Goal: Task Accomplishment & Management: Use online tool/utility

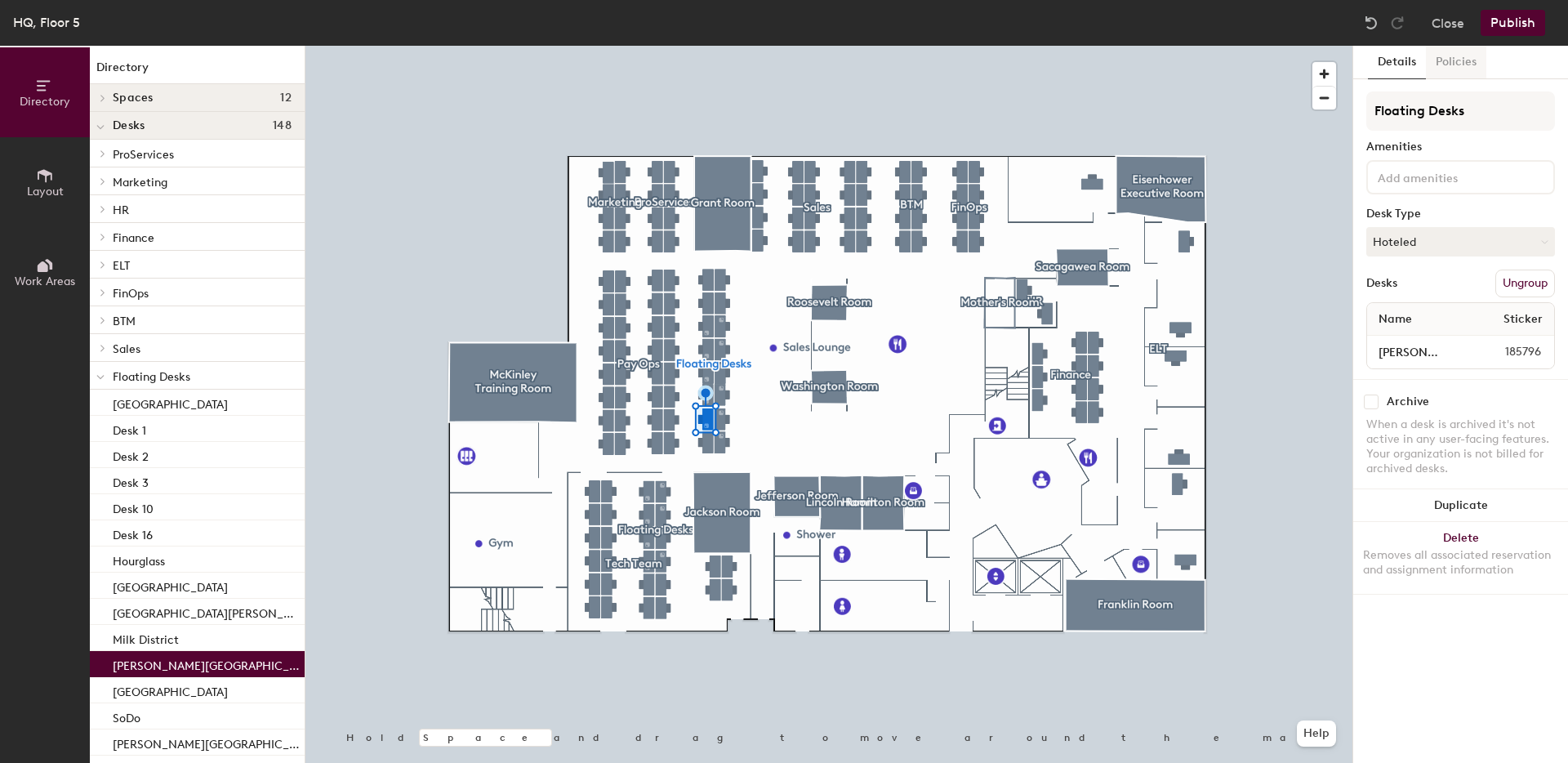
click at [1453, 68] on button "Policies" at bounding box center [1456, 63] width 61 height 34
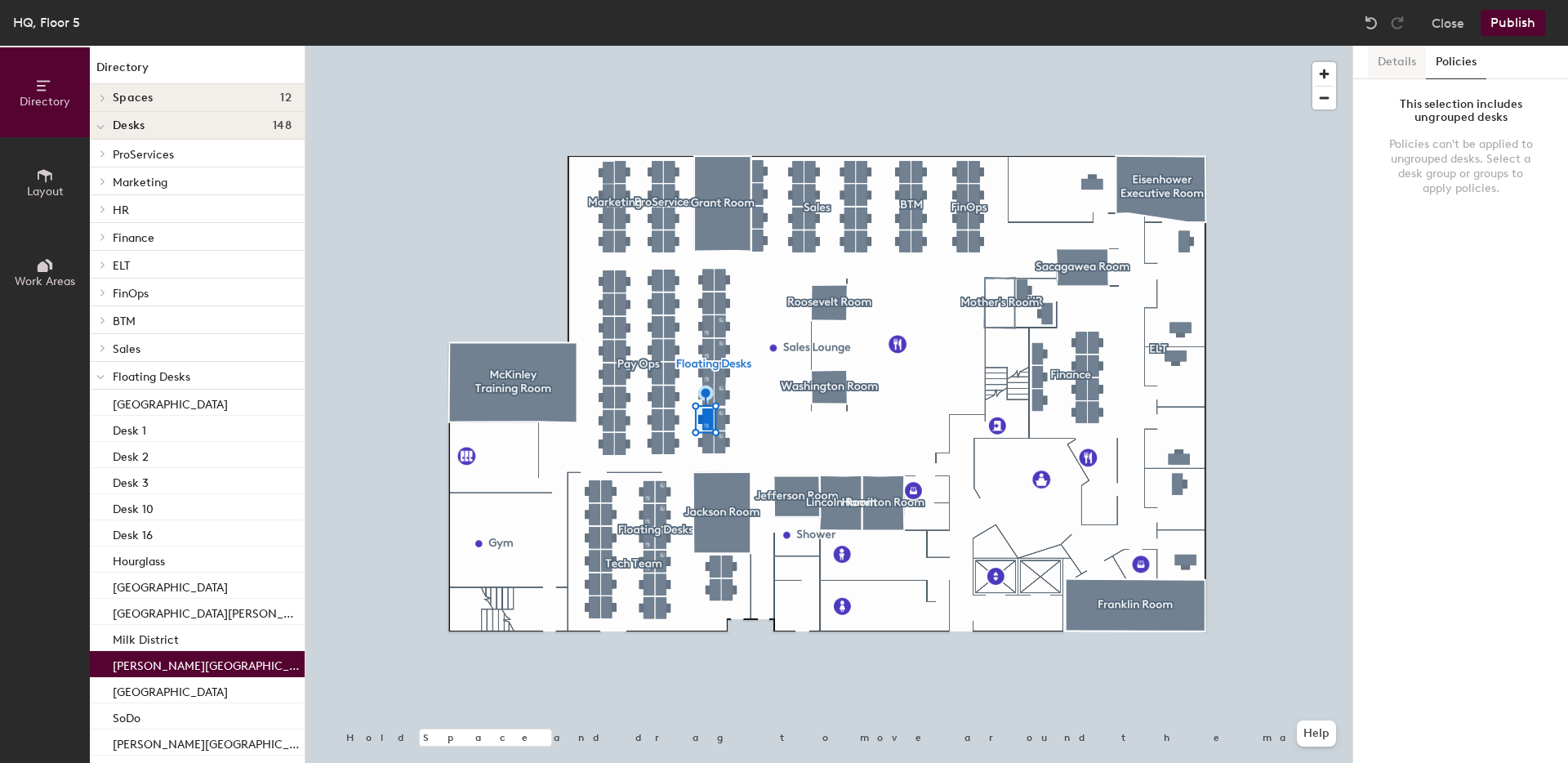
click at [1399, 62] on button "Details" at bounding box center [1397, 63] width 58 height 34
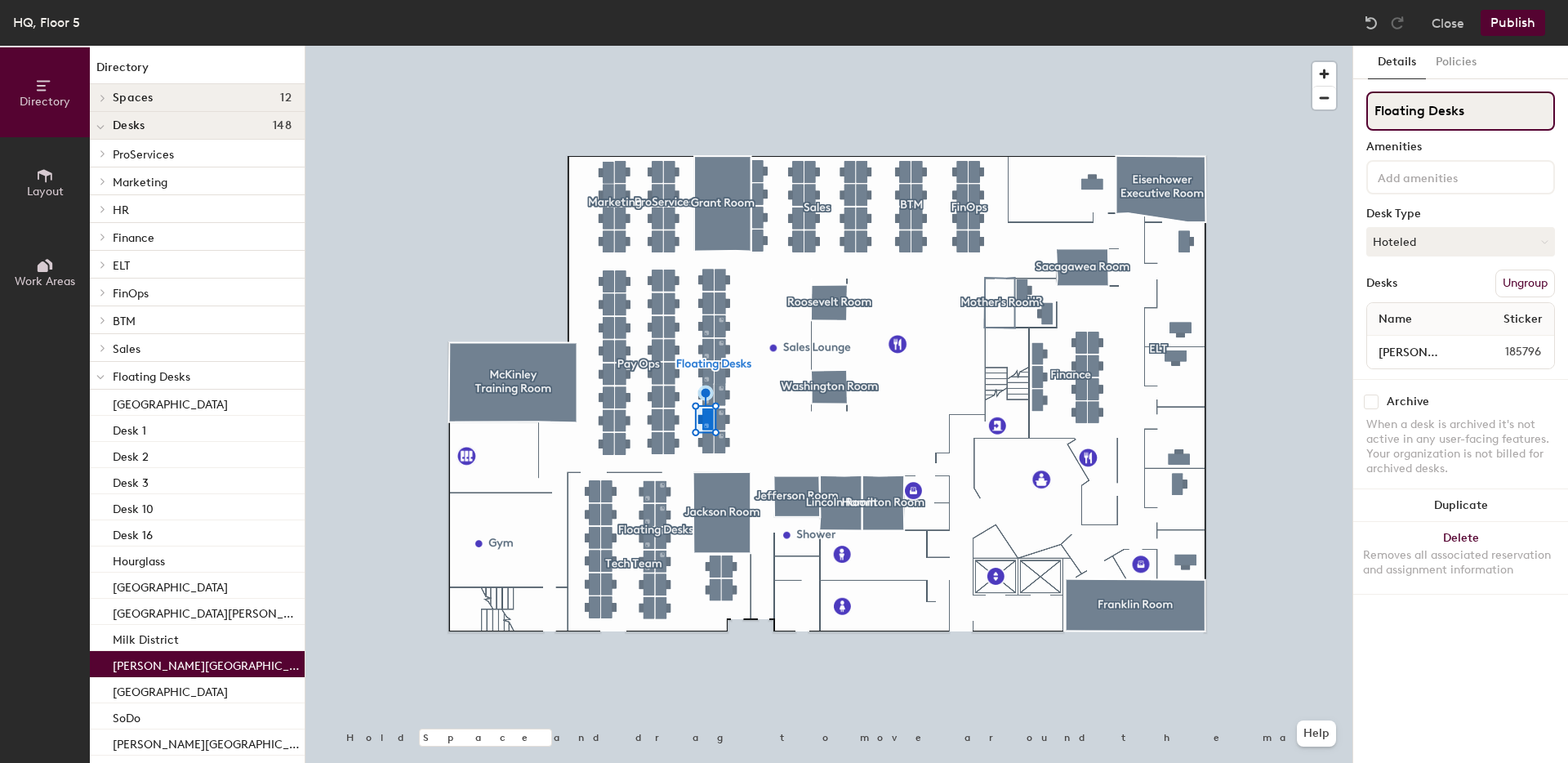
click at [1426, 119] on input "Floating Desks" at bounding box center [1460, 111] width 188 height 39
click at [1426, 244] on button "Hoteled" at bounding box center [1460, 241] width 188 height 29
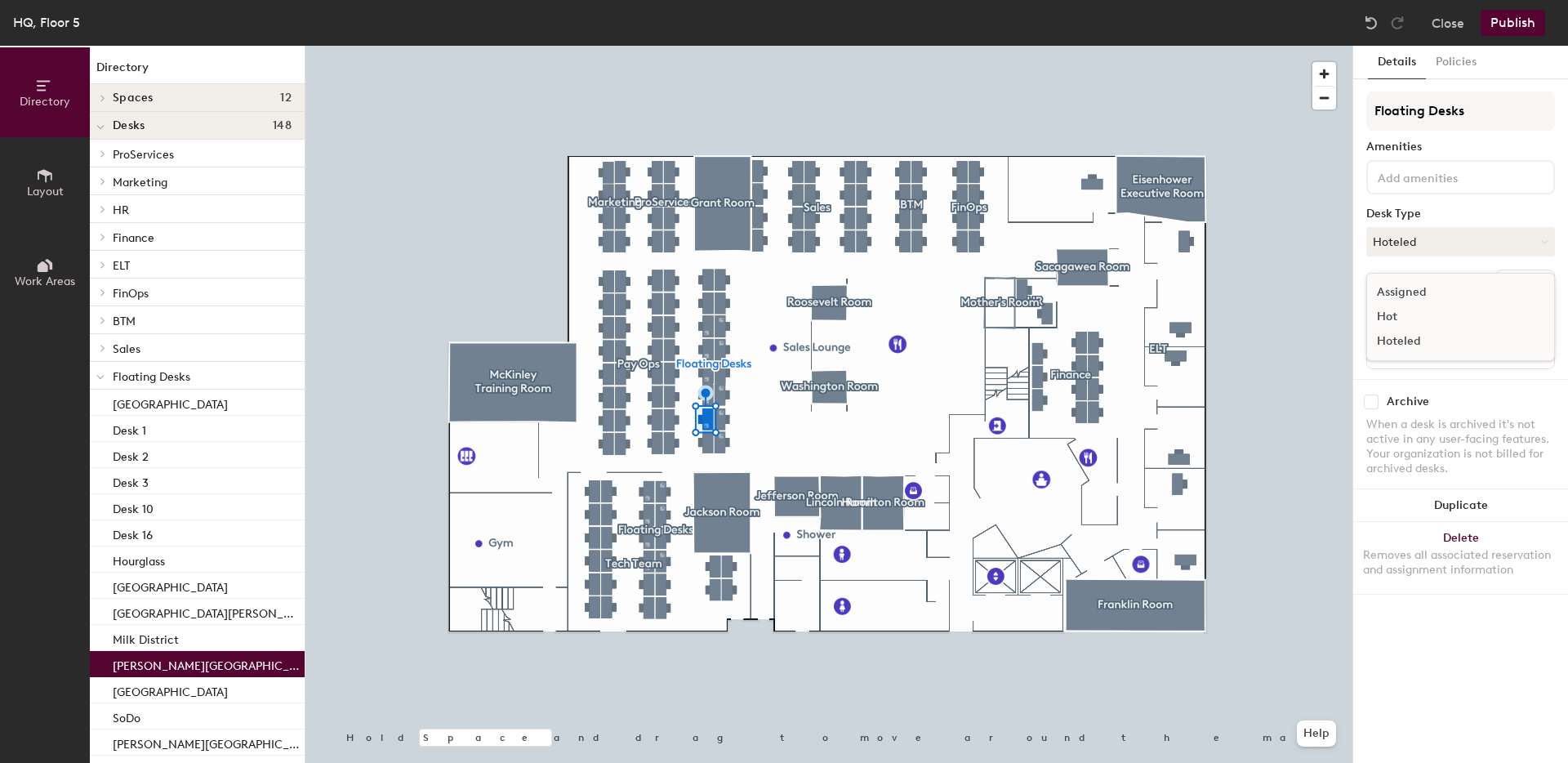
click at [1422, 288] on div "Assigned" at bounding box center [1448, 292] width 163 height 24
click at [1508, 26] on button "Publish" at bounding box center [1513, 22] width 64 height 26
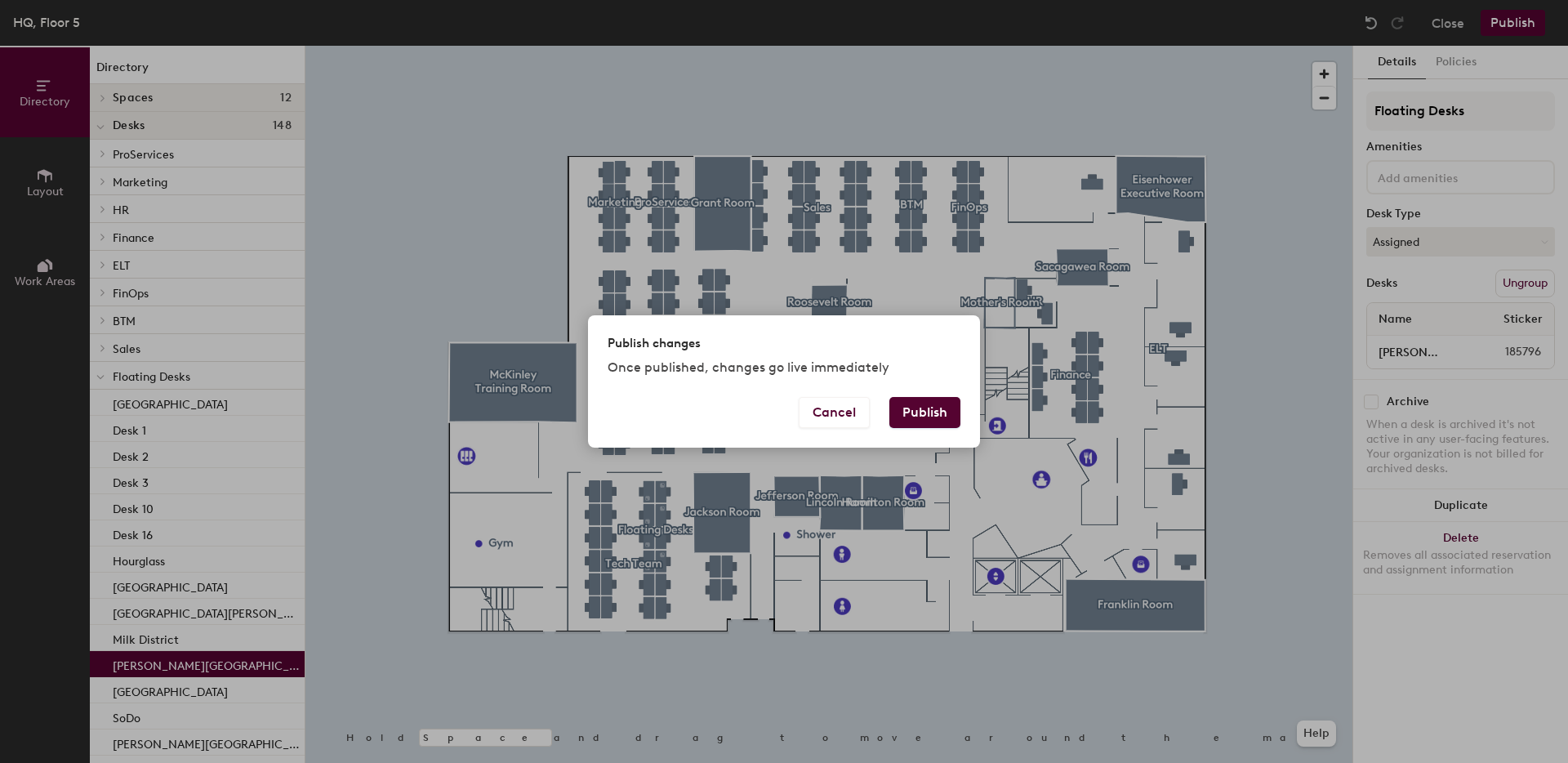
click at [910, 414] on button "Publish" at bounding box center [925, 413] width 71 height 31
